Goal: Transaction & Acquisition: Download file/media

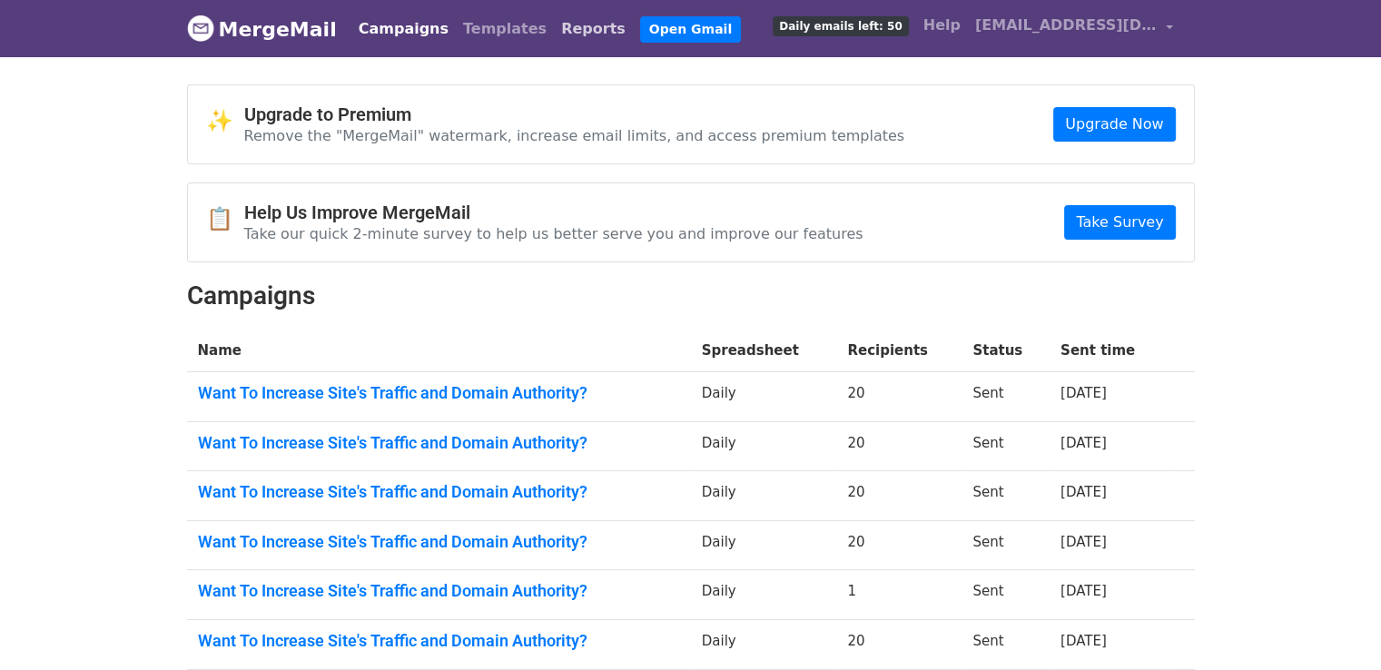
click at [554, 26] on link "Reports" at bounding box center [593, 29] width 79 height 36
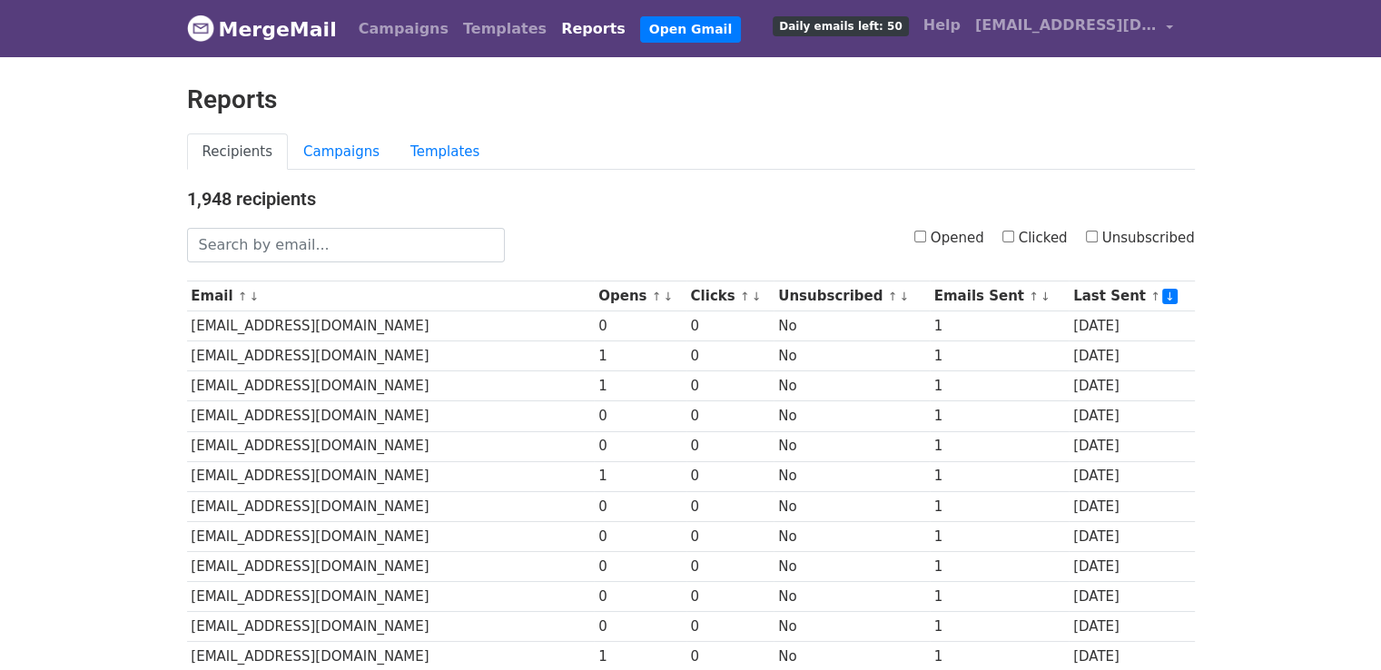
click at [926, 231] on input "Opened" at bounding box center [921, 237] width 12 height 12
checkbox input "true"
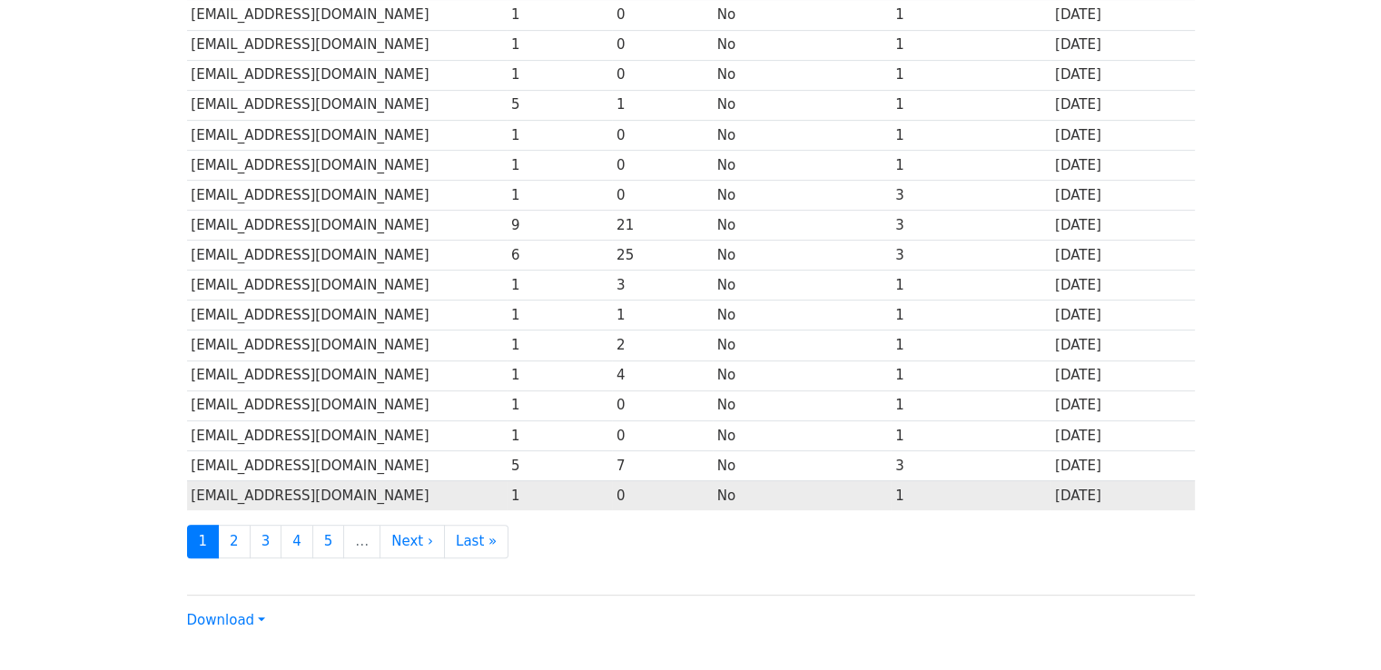
scroll to position [802, 0]
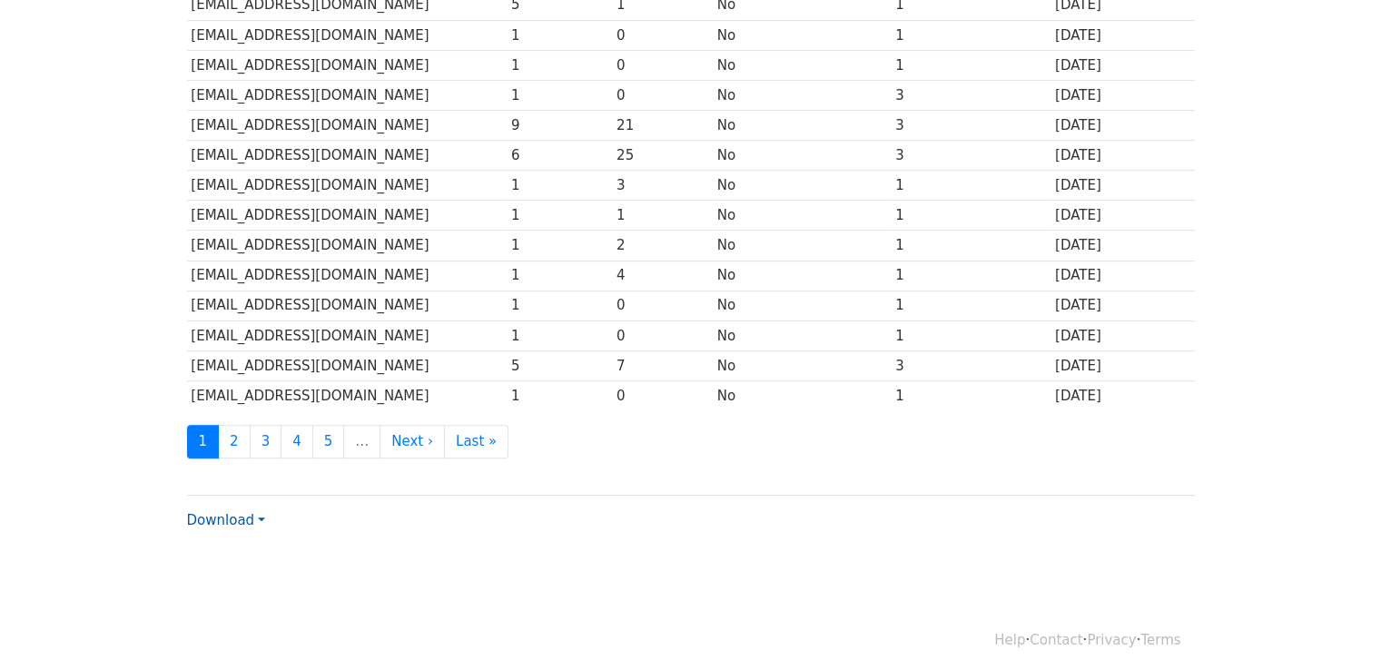
click at [227, 514] on link "Download" at bounding box center [226, 520] width 78 height 16
click at [222, 574] on link "Excel" at bounding box center [260, 583] width 144 height 29
